Goal: Transaction & Acquisition: Book appointment/travel/reservation

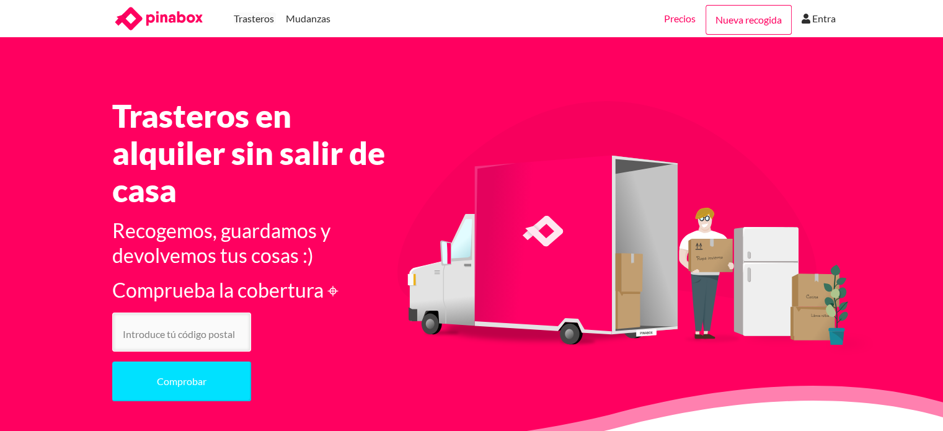
click at [680, 23] on link "Precios" at bounding box center [680, 18] width 32 height 37
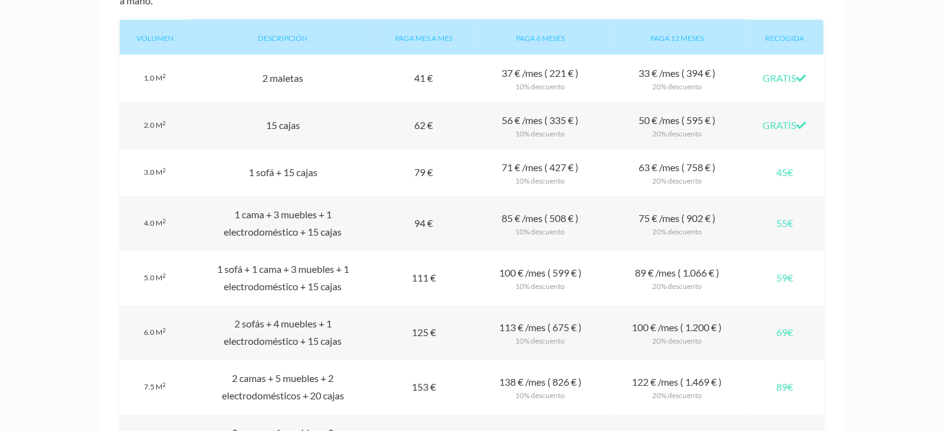
scroll to position [1141, 0]
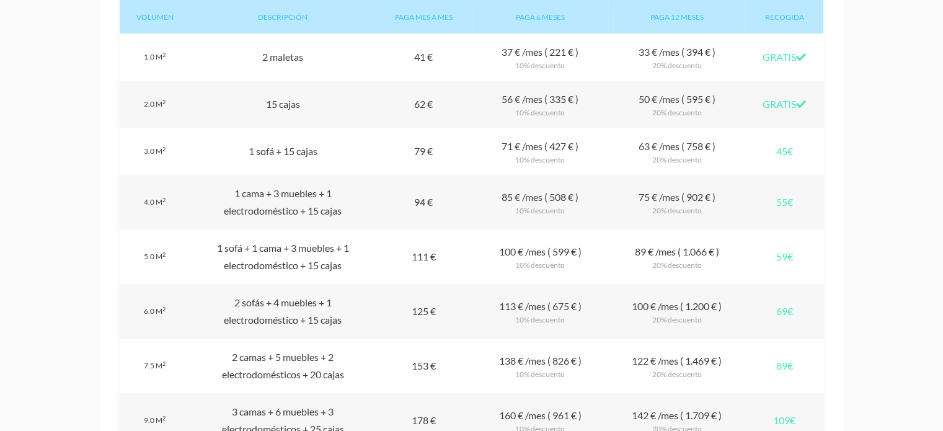
click at [783, 256] on div "Recogida 59€" at bounding box center [784, 256] width 79 height 55
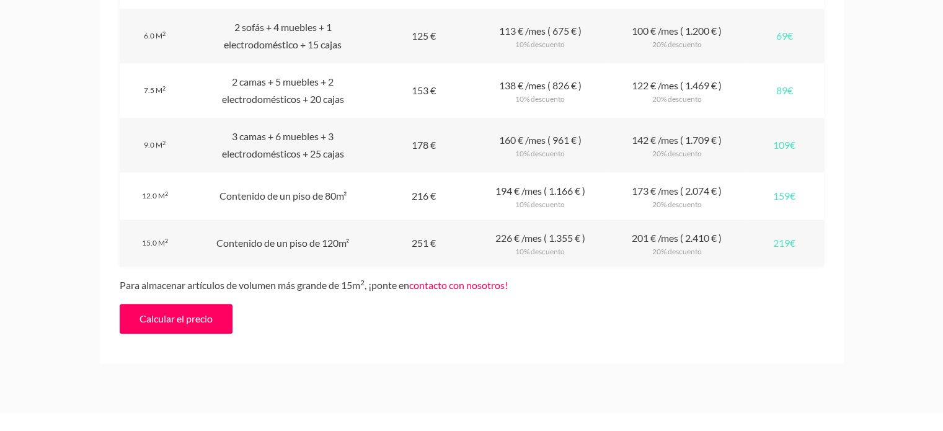
scroll to position [1414, 0]
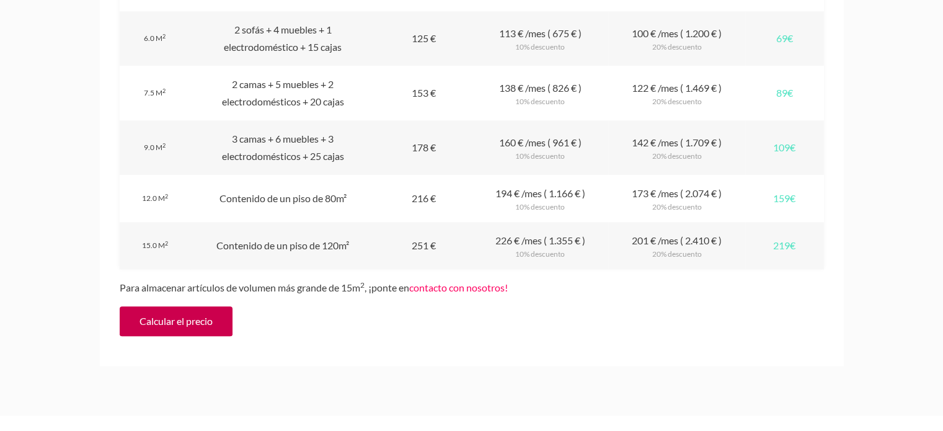
click at [187, 322] on link "Calcular el precio" at bounding box center [176, 321] width 113 height 30
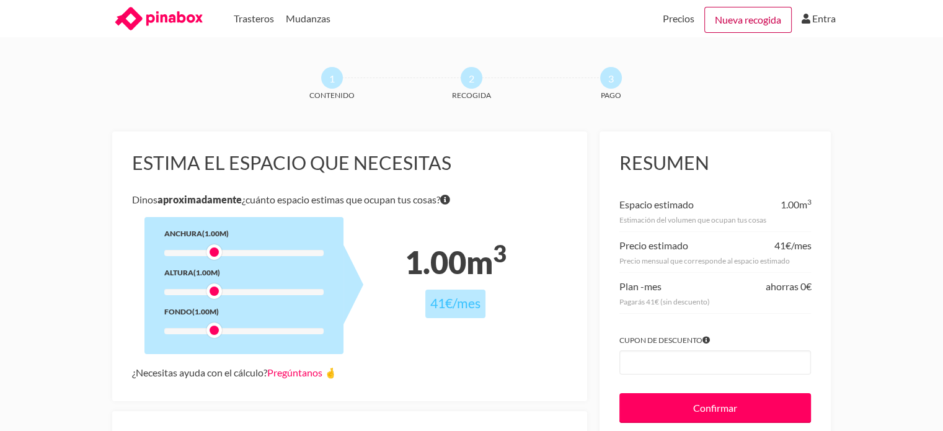
click at [749, 17] on link "Nueva recogida" at bounding box center [748, 20] width 87 height 26
click at [309, 371] on link "Pregúntanos 🤞" at bounding box center [301, 373] width 69 height 12
click at [536, 96] on div "1 Contenido 2 Recogida 3 Pago" at bounding box center [472, 84] width 372 height 35
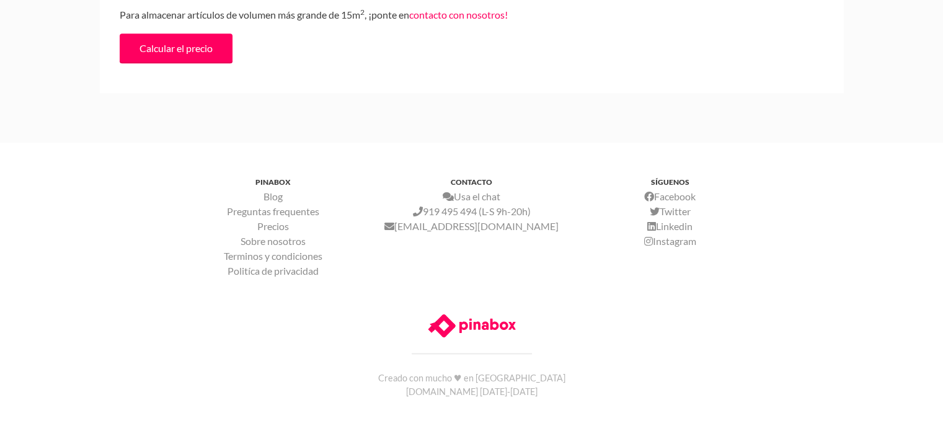
scroll to position [1689, 0]
